Goal: Find specific page/section: Find specific page/section

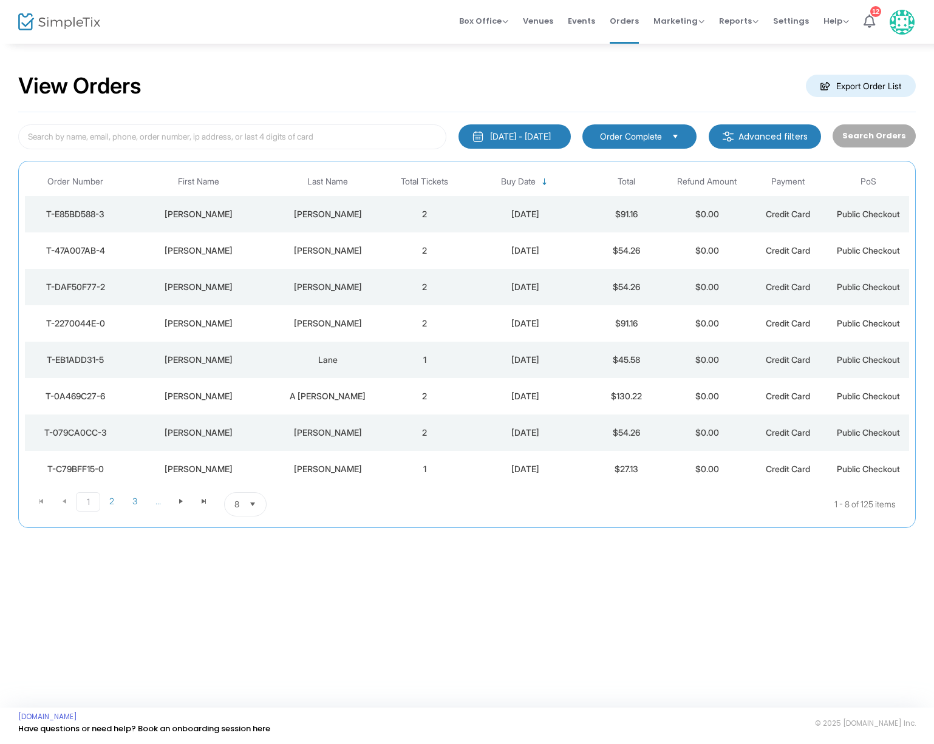
click at [344, 211] on div "[PERSON_NAME]" at bounding box center [327, 214] width 107 height 12
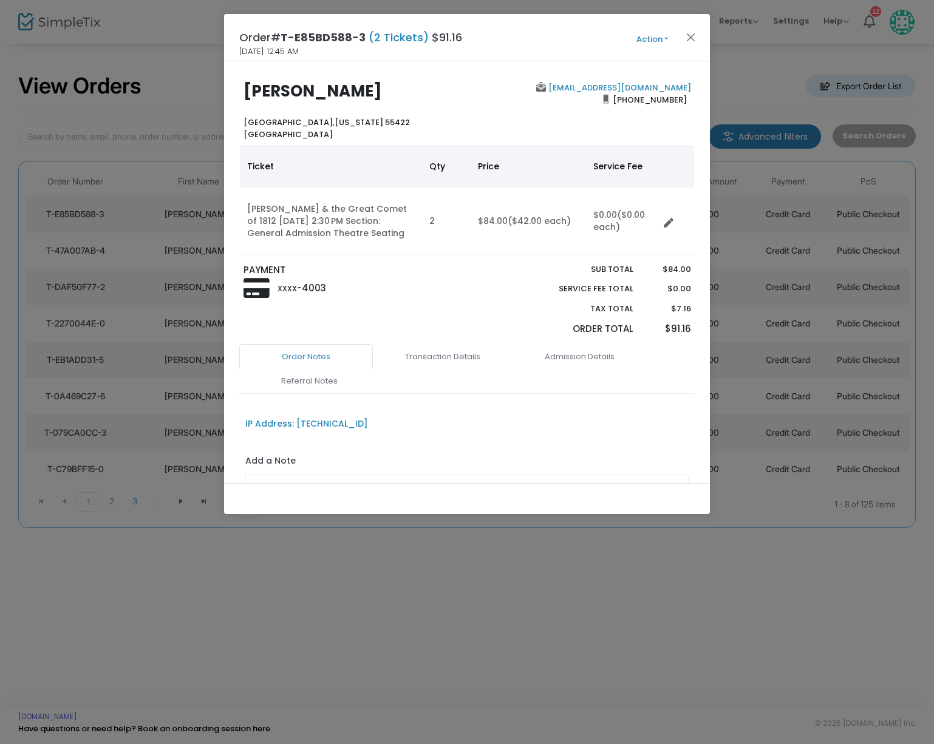
scroll to position [4, 0]
click at [689, 32] on button "Close" at bounding box center [691, 37] width 16 height 16
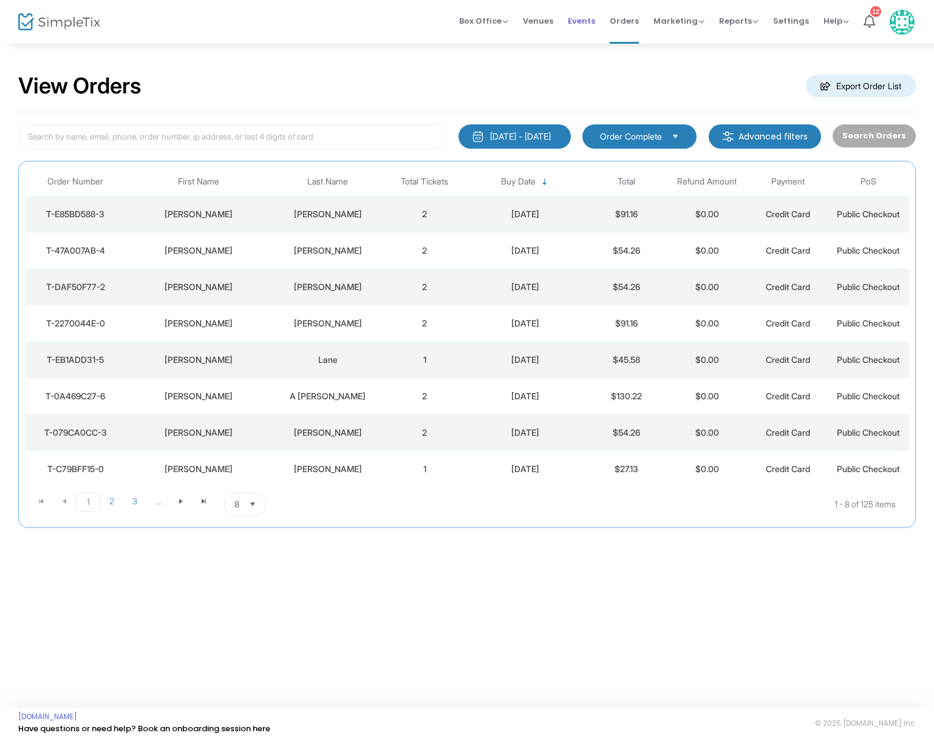
click at [588, 22] on span "Events" at bounding box center [581, 20] width 27 height 31
